Goal: Information Seeking & Learning: Learn about a topic

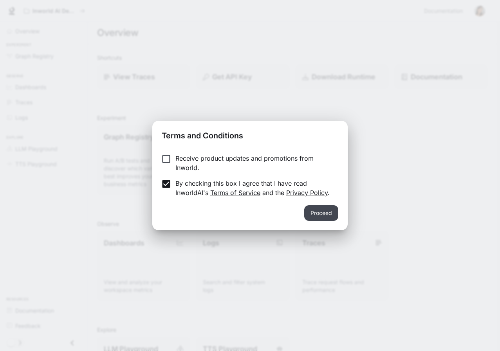
click at [317, 211] on button "Proceed" at bounding box center [321, 213] width 34 height 16
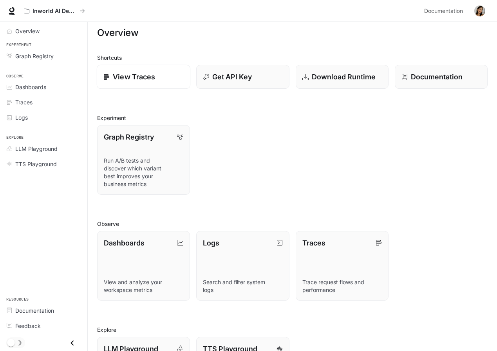
click at [134, 80] on p "View Traces" at bounding box center [134, 77] width 42 height 11
